Goal: Navigation & Orientation: Find specific page/section

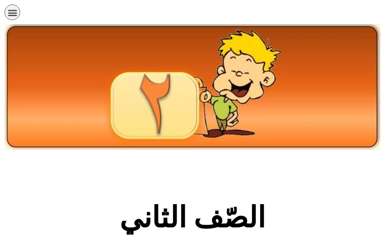
scroll to position [204, 0]
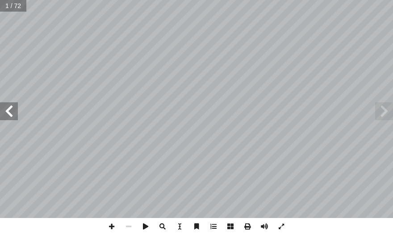
click at [8, 109] on span at bounding box center [9, 111] width 18 height 18
click at [8, 108] on span at bounding box center [9, 111] width 18 height 18
click at [7, 108] on span at bounding box center [9, 111] width 18 height 18
click at [201, 228] on span at bounding box center [213, 226] width 17 height 17
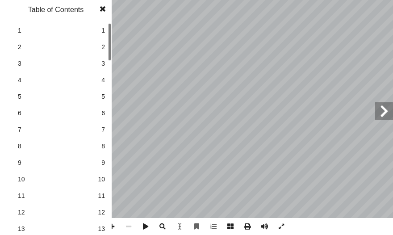
click at [104, 216] on span "12" at bounding box center [101, 211] width 7 height 9
click at [104, 11] on span at bounding box center [103, 9] width 16 height 18
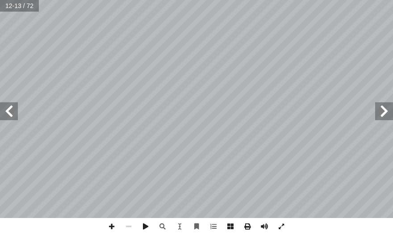
click at [8, 113] on span at bounding box center [9, 111] width 18 height 18
click at [110, 224] on span at bounding box center [111, 226] width 17 height 17
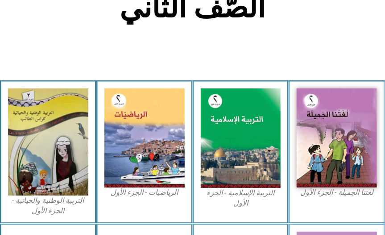
scroll to position [257, 0]
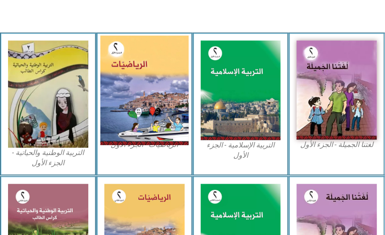
click at [137, 99] on img at bounding box center [144, 89] width 88 height 109
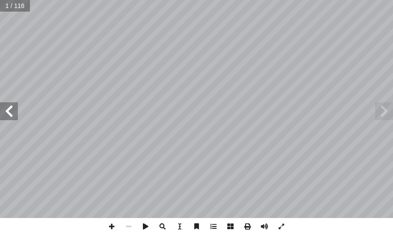
click at [13, 109] on span at bounding box center [9, 111] width 18 height 18
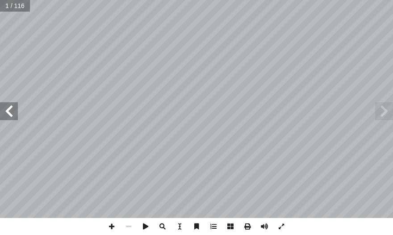
click at [13, 109] on span at bounding box center [9, 111] width 18 height 18
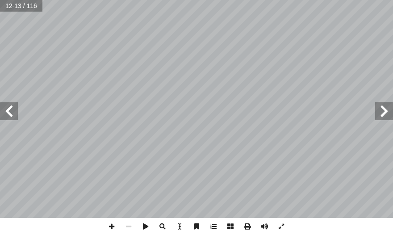
click at [17, 114] on div "٨ 38:0 * الحرارة: ُ ض ِّ خف ُ ت ُ دة البار ُ ادات ّ الكم 3 ِ علــى درجــة ً ارت…" at bounding box center [196, 109] width 393 height 218
click at [3, 111] on span at bounding box center [9, 111] width 18 height 18
click at [106, 228] on span at bounding box center [111, 226] width 17 height 17
